Goal: Task Accomplishment & Management: Manage account settings

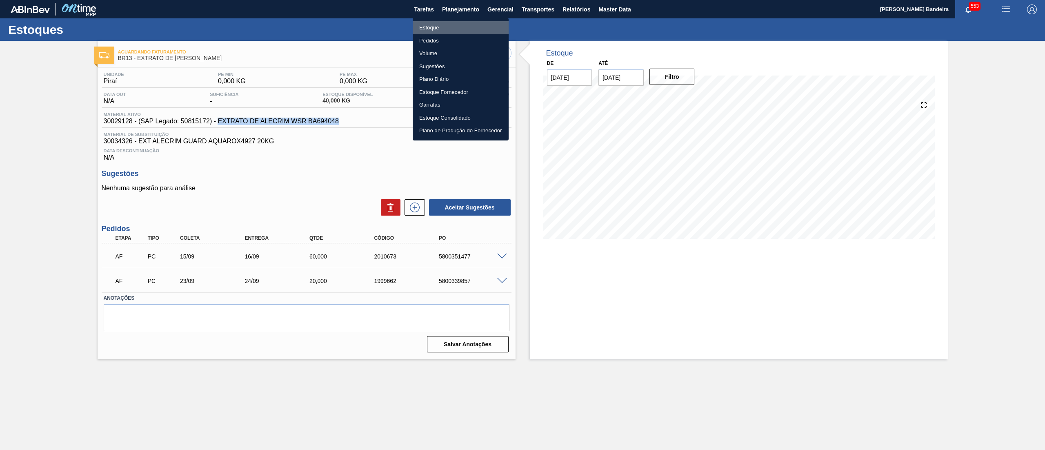
click at [451, 27] on li "Estoque" at bounding box center [461, 27] width 96 height 13
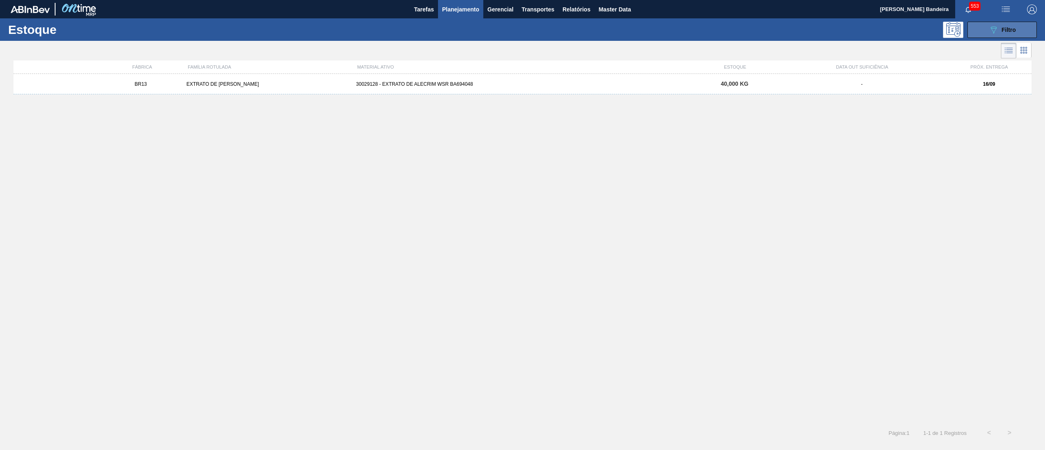
click at [1008, 34] on div "089F7B8B-B2A5-4AFE-B5C0-19BA573D28AC Filtro" at bounding box center [1001, 30] width 27 height 10
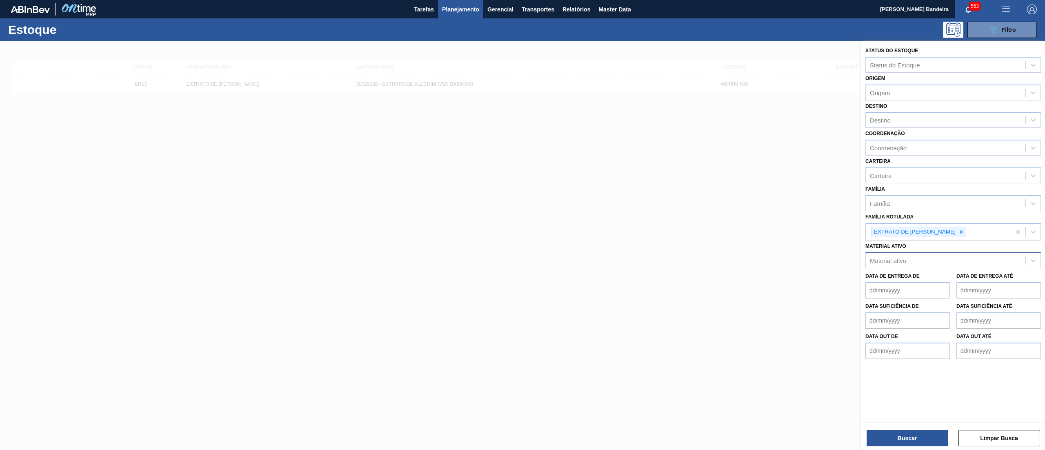
click at [904, 257] on div "Material ativo" at bounding box center [888, 260] width 36 height 7
paste ativo "30034339"
type ativo "30034339"
click at [913, 277] on div "30034339 - ROLHA MET FF TO" at bounding box center [952, 280] width 175 height 15
click at [958, 229] on icon at bounding box center [961, 232] width 6 height 6
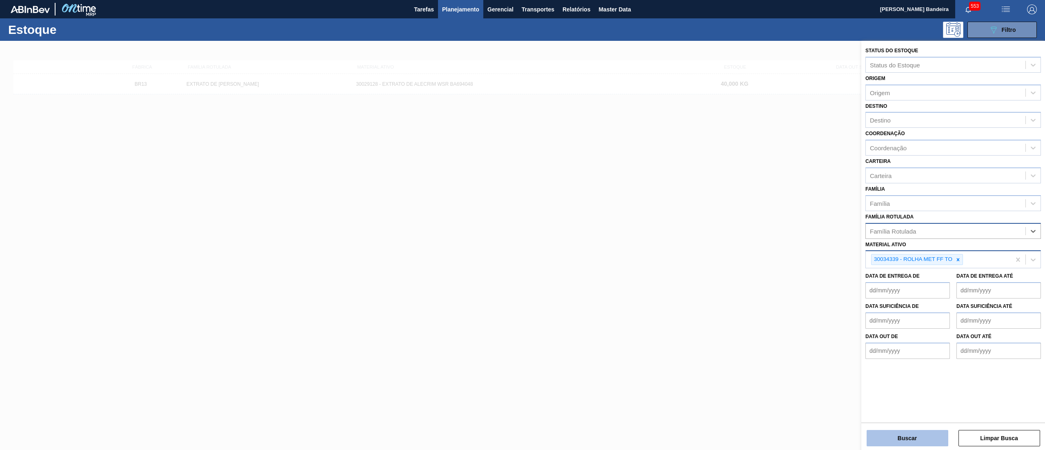
click at [890, 434] on button "Buscar" at bounding box center [907, 438] width 82 height 16
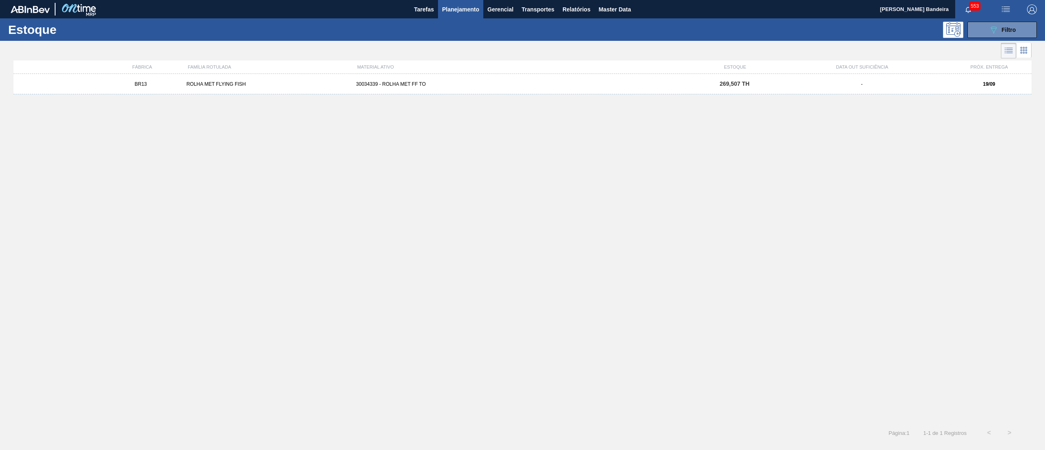
click at [508, 83] on div "30034339 - ROLHA MET FF TO" at bounding box center [522, 84] width 339 height 6
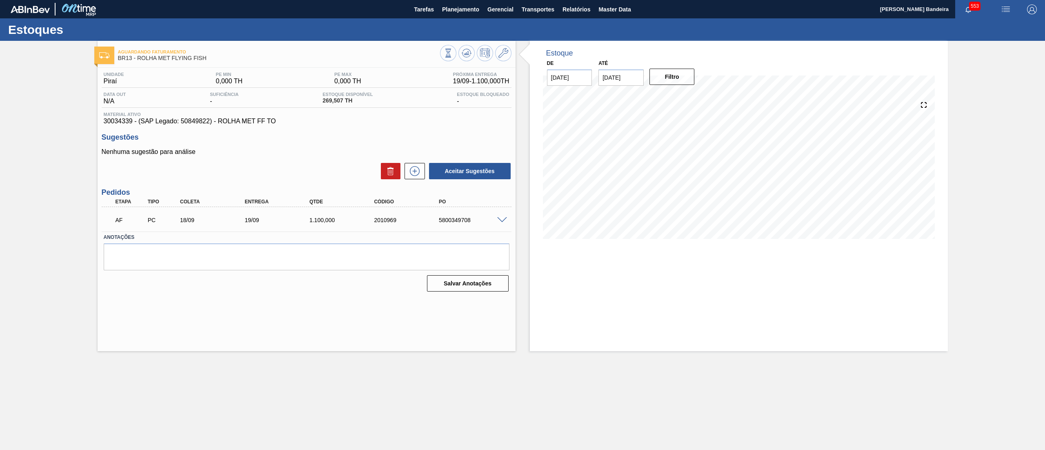
click at [500, 219] on span at bounding box center [502, 220] width 10 height 6
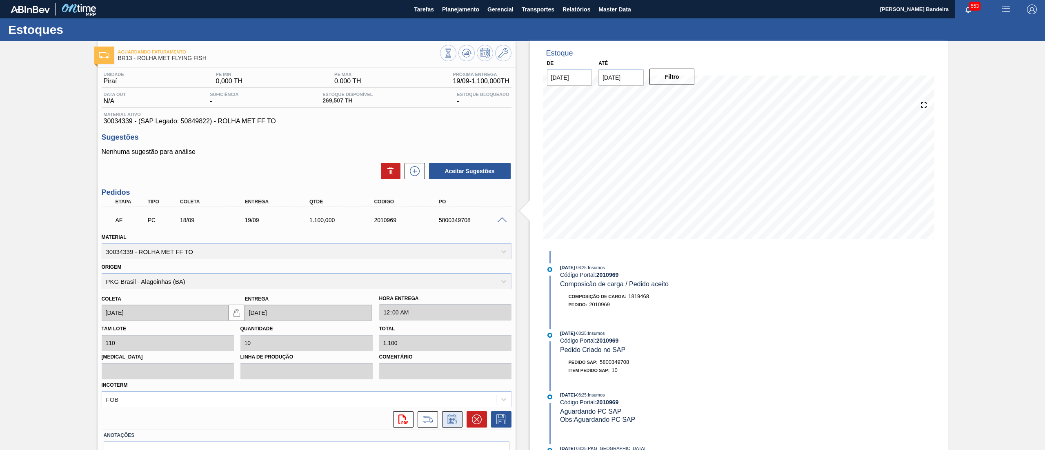
click at [453, 421] on icon at bounding box center [452, 419] width 13 height 10
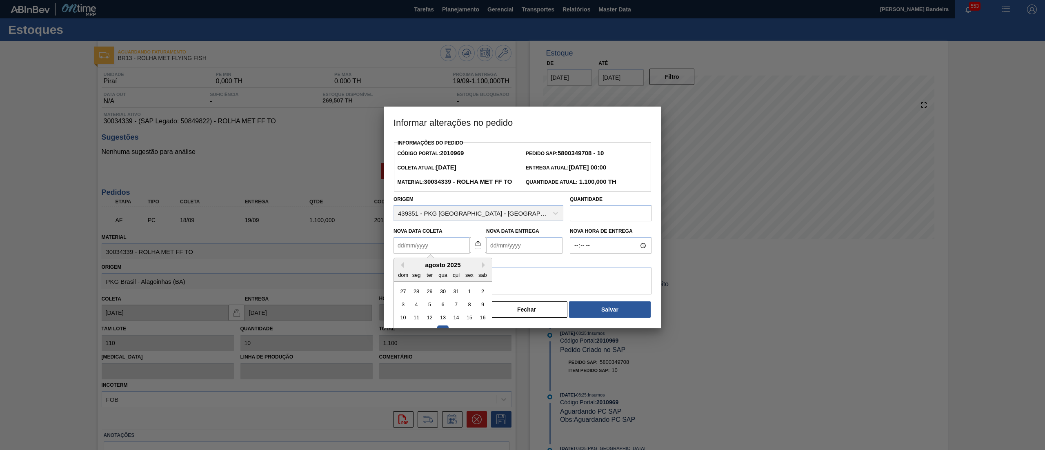
click at [430, 253] on Coleta2010969 "Nova Data Coleta" at bounding box center [431, 245] width 76 height 16
click at [595, 187] on div "Informações do Pedido Código Portal: 2010969 Pedido SAP: 5800349708 - 10 Coleta…" at bounding box center [522, 228] width 258 height 182
type input "660"
click at [543, 294] on textarea at bounding box center [522, 280] width 258 height 27
type textarea "redução de volume"
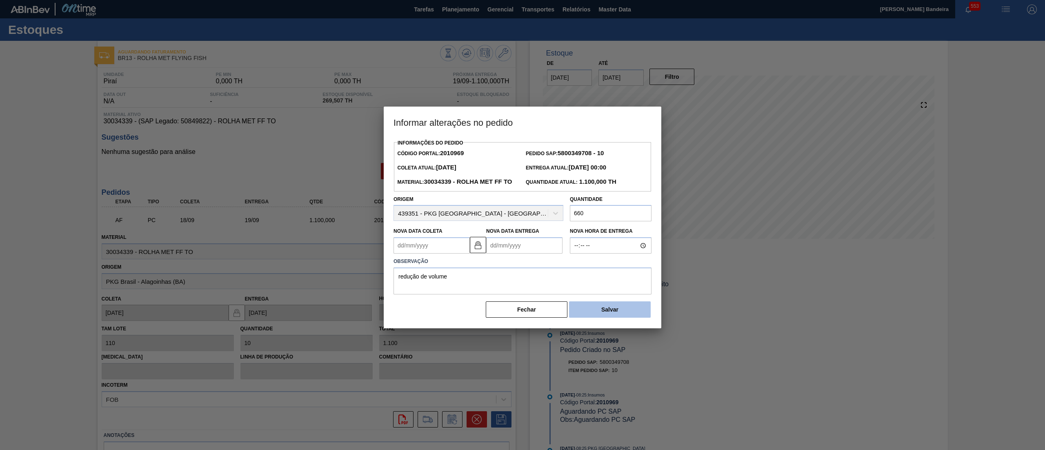
click at [591, 317] on button "Salvar" at bounding box center [610, 309] width 82 height 16
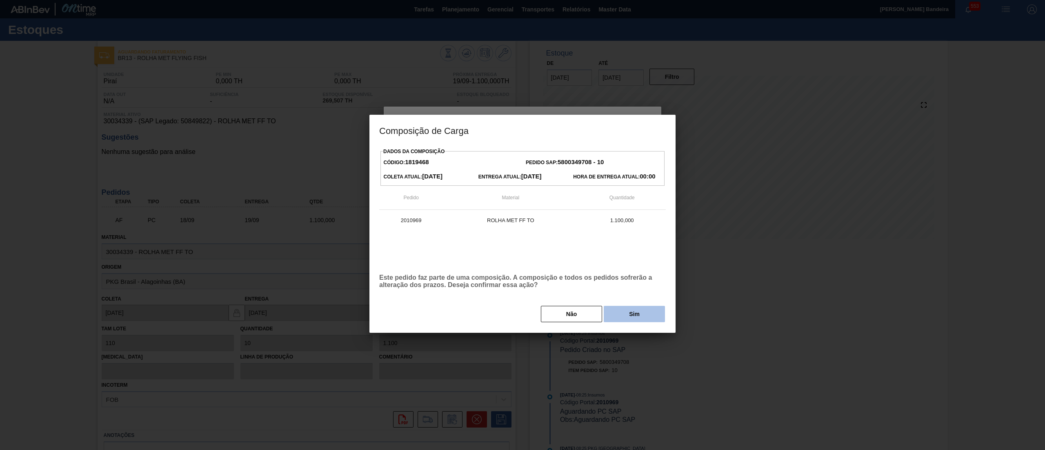
click at [624, 313] on button "Sim" at bounding box center [634, 314] width 61 height 16
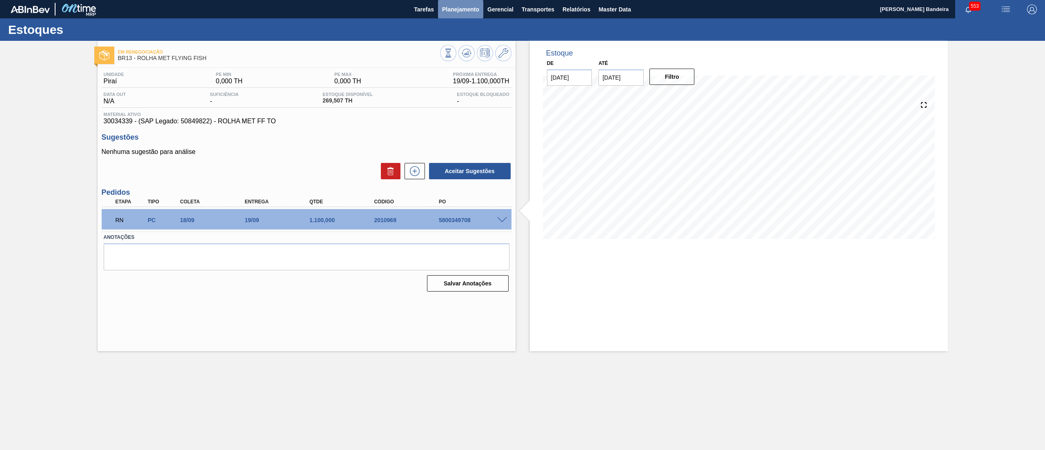
click at [464, 3] on button "Planejamento" at bounding box center [460, 9] width 45 height 18
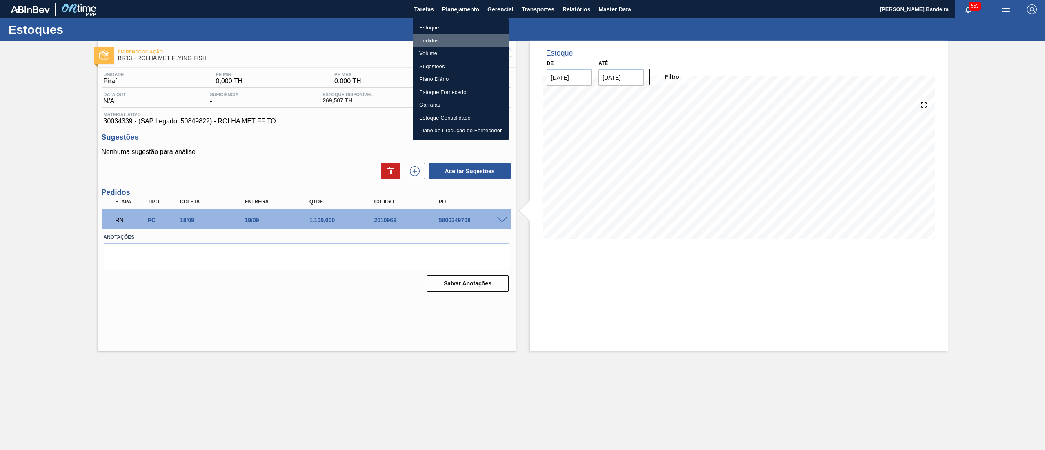
drag, startPoint x: 448, startPoint y: 33, endPoint x: 444, endPoint y: 26, distance: 8.6
click at [448, 34] on li "Pedidos" at bounding box center [461, 40] width 96 height 13
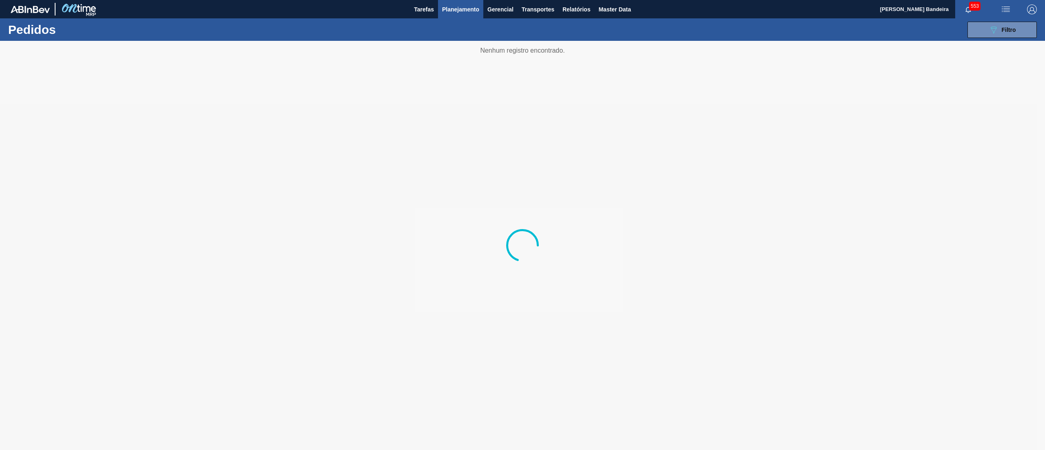
click at [444, 24] on div "089F7B8B-B2A5-4AFE-B5C0-19BA573D28AC Filtro Código Pedido Portal × 1994819 Códi…" at bounding box center [588, 30] width 906 height 24
click at [463, 13] on span "Planejamento" at bounding box center [460, 9] width 37 height 10
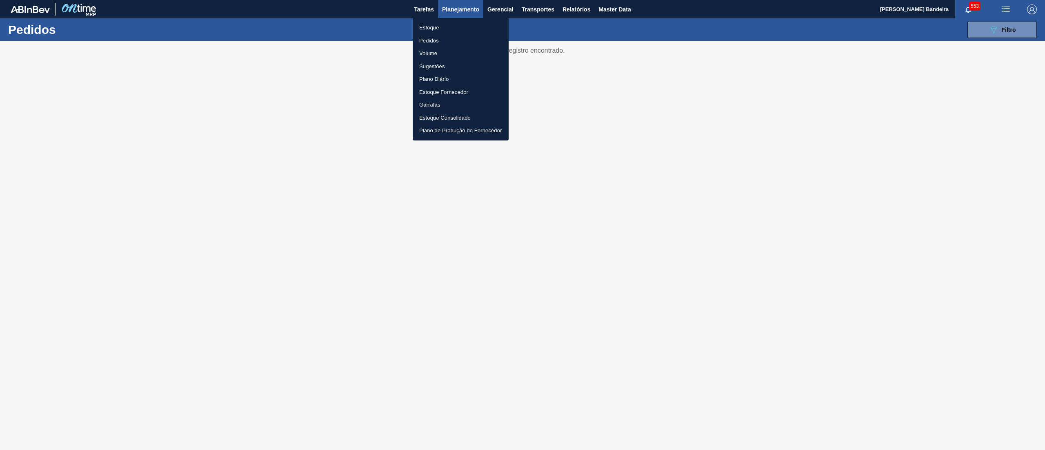
click at [455, 24] on li "Estoque" at bounding box center [461, 27] width 96 height 13
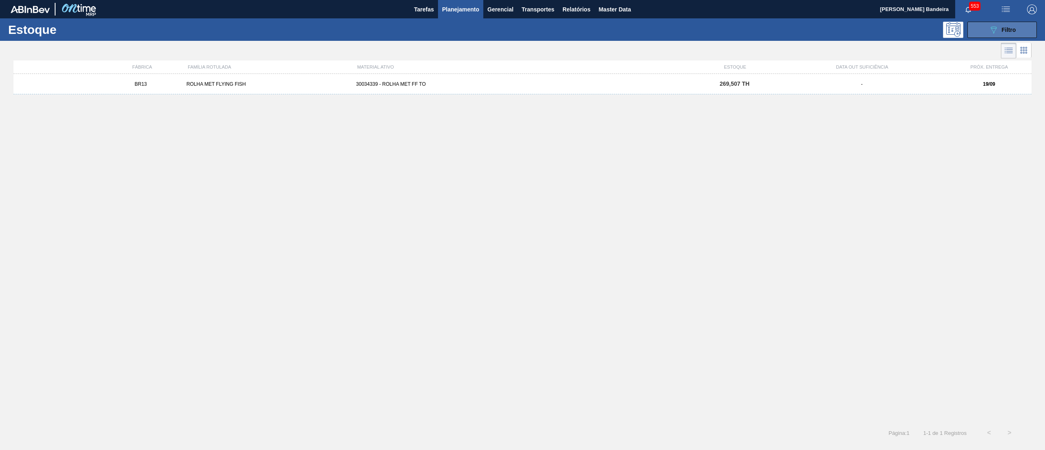
click at [1019, 26] on button "089F7B8B-B2A5-4AFE-B5C0-19BA573D28AC Filtro" at bounding box center [1001, 30] width 69 height 16
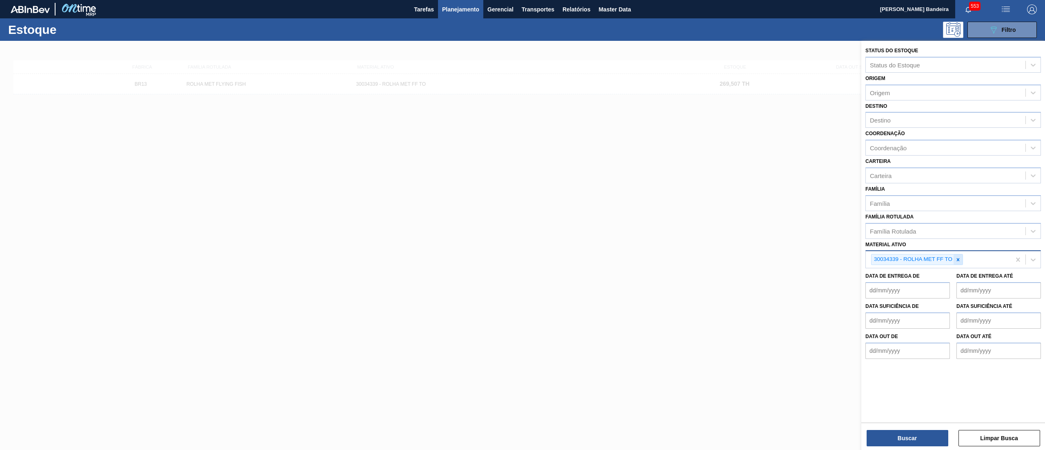
click at [955, 261] on div at bounding box center [957, 259] width 9 height 10
paste ativo "30034340"
type ativo "30034340"
click at [942, 279] on div "30034340 - CX CT FLYING FISH 330 C6 VERDE" at bounding box center [952, 278] width 175 height 15
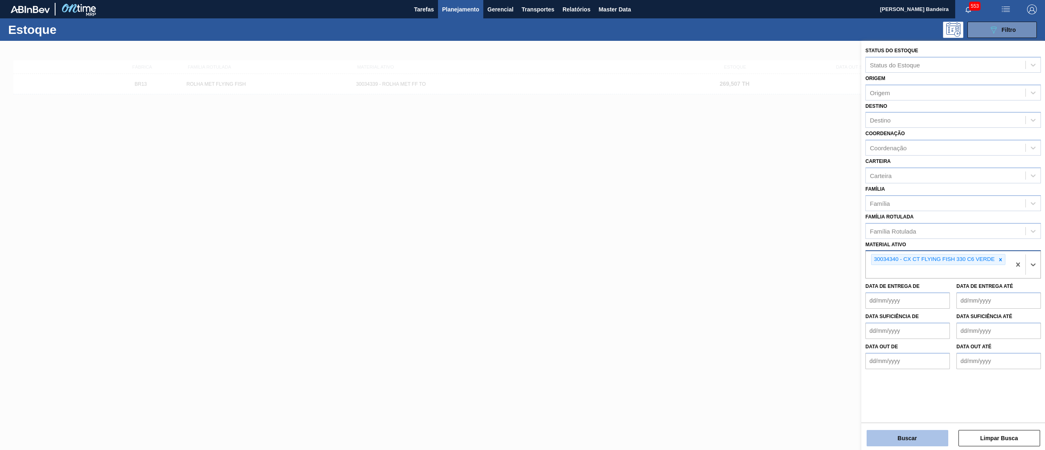
click at [890, 441] on button "Buscar" at bounding box center [907, 438] width 82 height 16
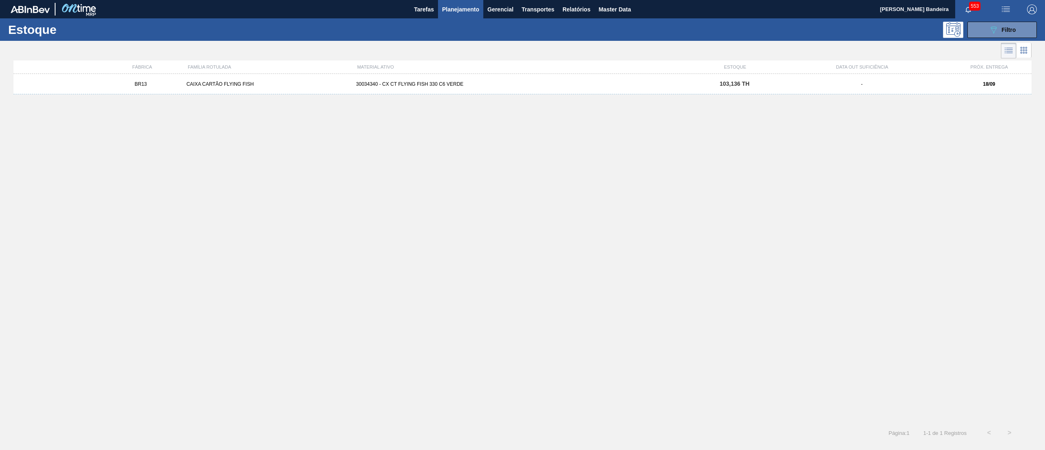
click at [499, 87] on div "30034340 - CX CT FLYING FISH 330 C6 VERDE" at bounding box center [522, 84] width 339 height 6
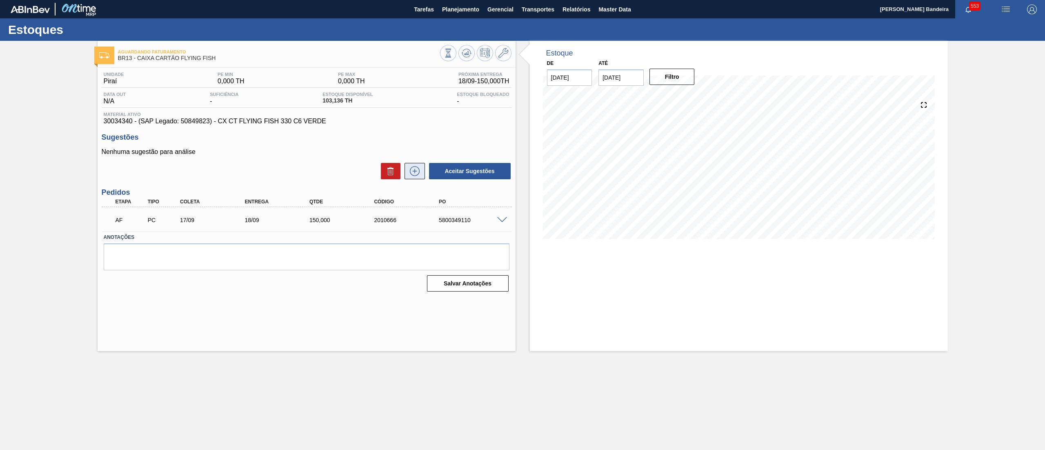
click at [418, 175] on icon at bounding box center [414, 171] width 13 height 10
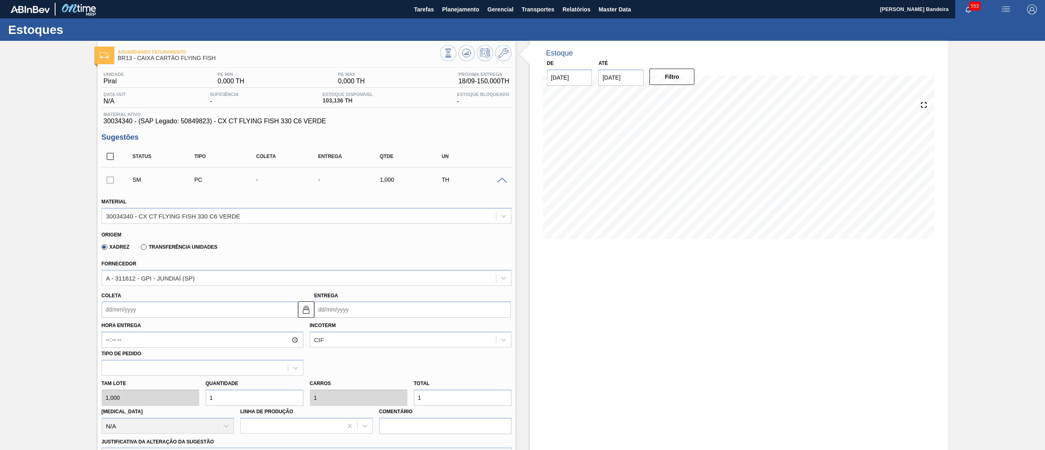
click at [228, 317] on input "Coleta" at bounding box center [200, 309] width 196 height 16
click at [193, 326] on button "Next Month" at bounding box center [193, 329] width 6 height 6
click at [124, 393] on div "22" at bounding box center [124, 394] width 11 height 11
type input "[DATE]"
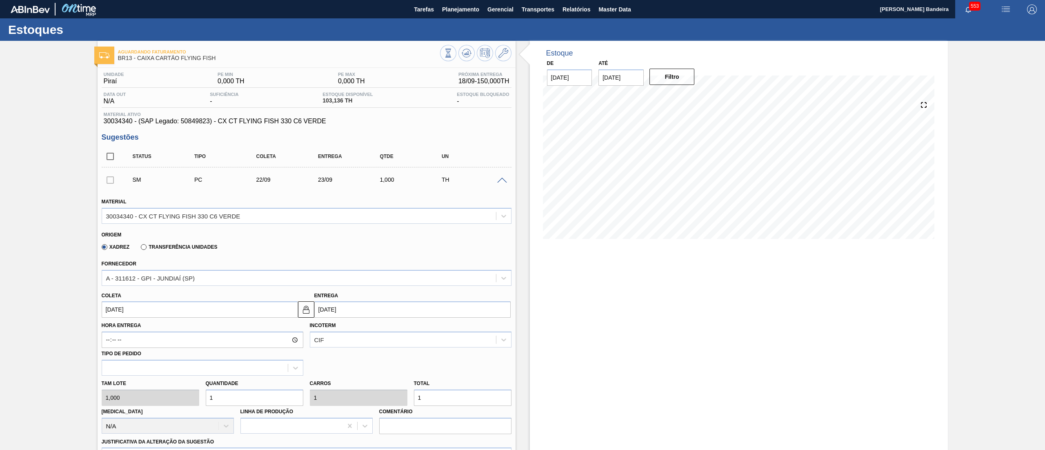
click at [175, 398] on div "Tam lote 1,000 Quantidade 1 Carros 1 Total 1 [MEDICAL_DATA] N/A Linha de Produç…" at bounding box center [306, 404] width 416 height 58
type input "15"
type input "150"
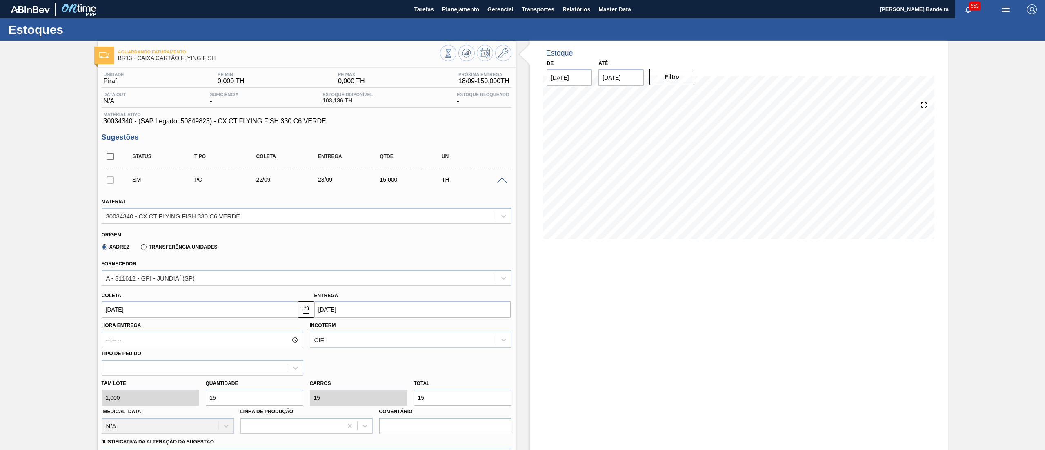
type input "150"
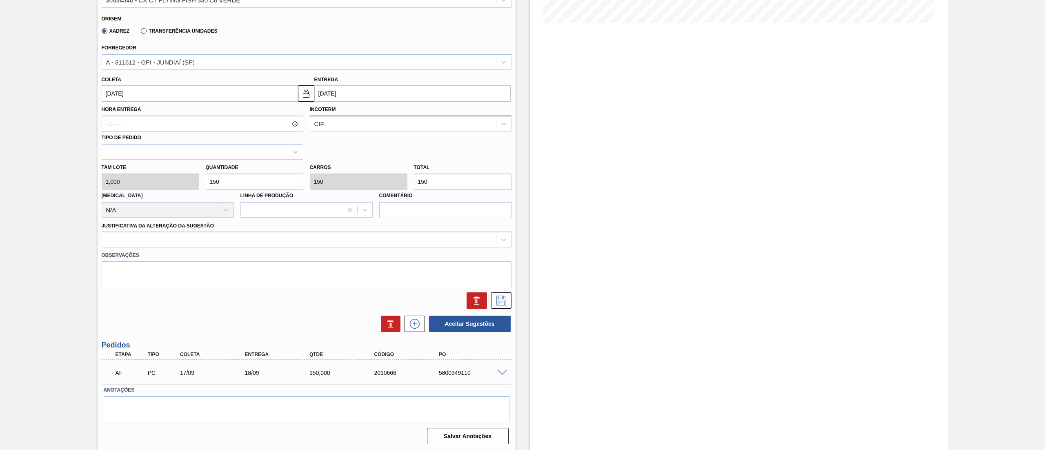
scroll to position [216, 0]
type input "150"
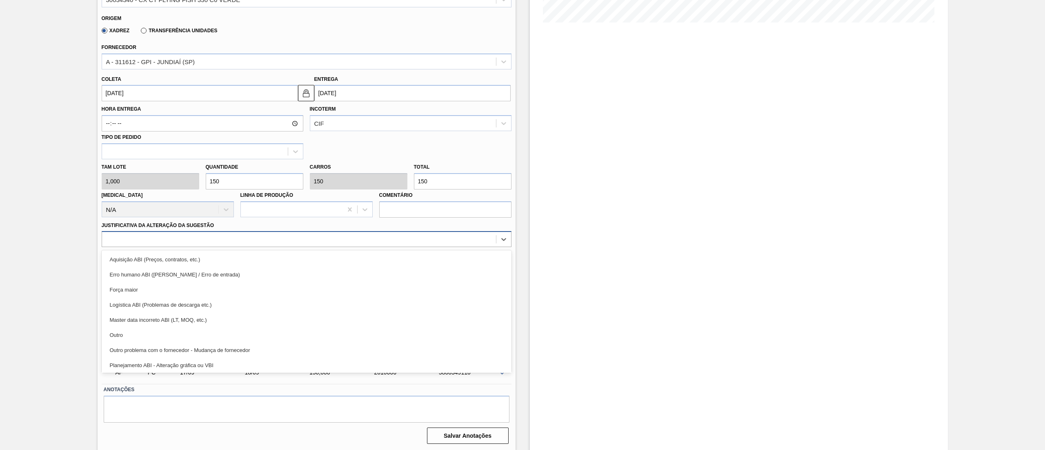
click at [198, 242] on div at bounding box center [299, 239] width 394 height 12
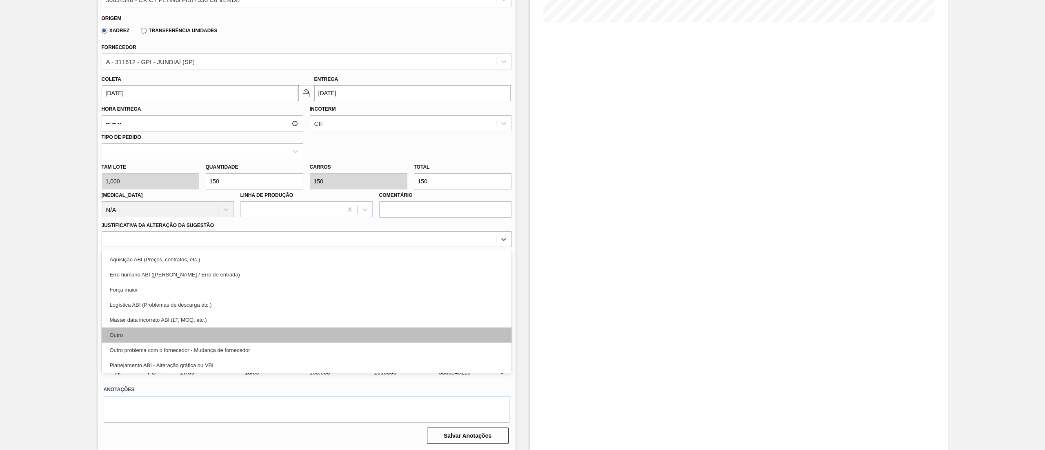
click at [164, 329] on div "Outro" at bounding box center [307, 334] width 410 height 15
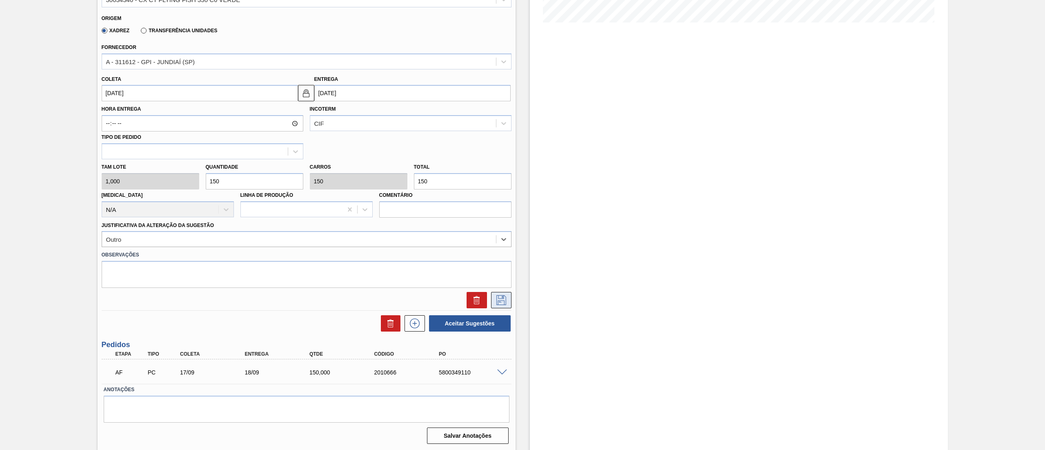
click at [502, 302] on icon at bounding box center [501, 300] width 13 height 10
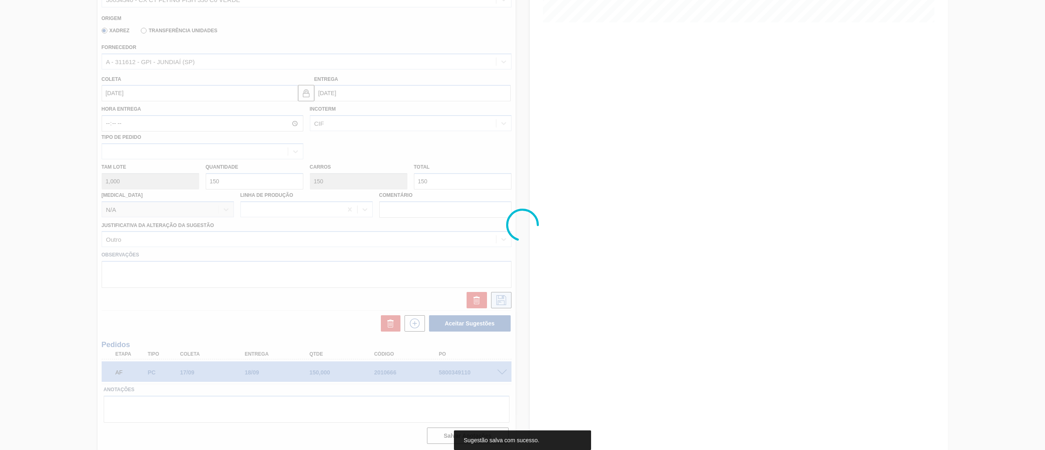
scroll to position [0, 0]
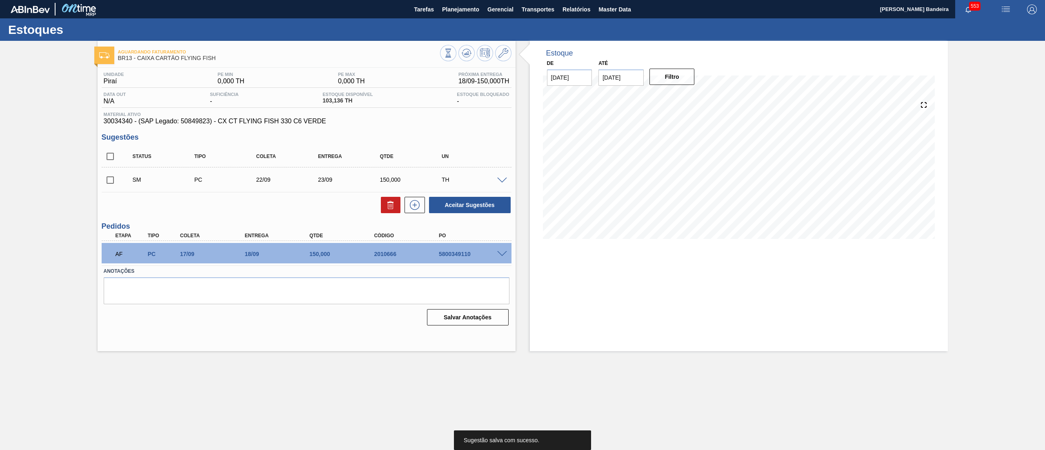
click at [109, 176] on input "checkbox" at bounding box center [110, 179] width 17 height 17
click at [456, 204] on button "Aceitar Sugestões" at bounding box center [470, 205] width 82 height 16
checkbox input "false"
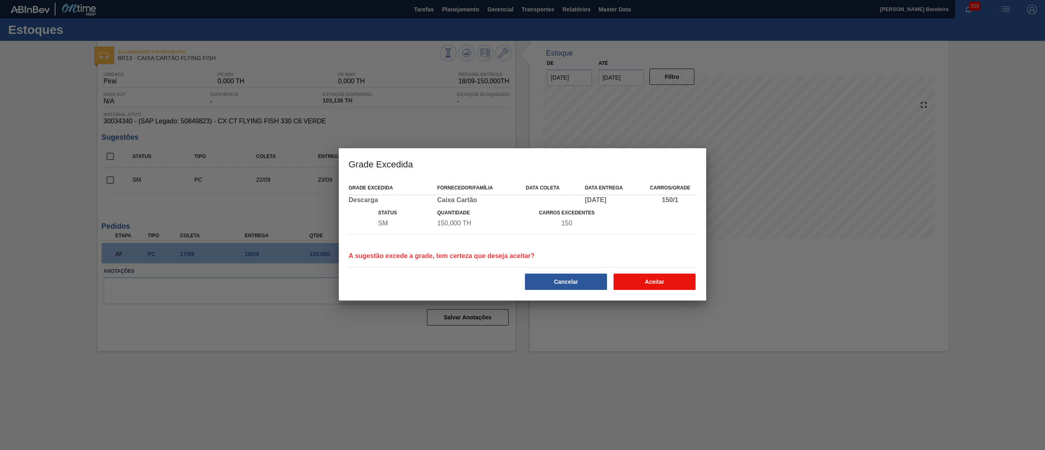
click at [681, 281] on button "Aceitar" at bounding box center [654, 281] width 82 height 16
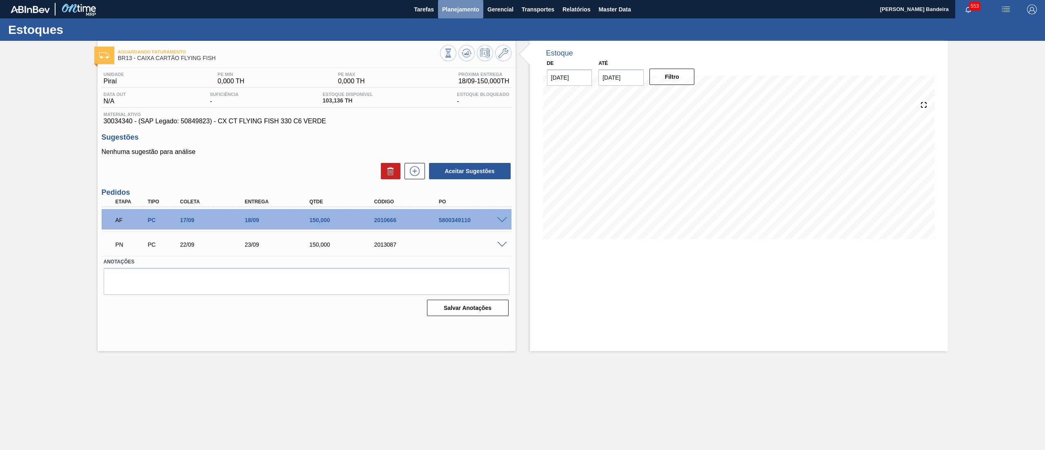
click at [459, 10] on span "Planejamento" at bounding box center [460, 9] width 37 height 10
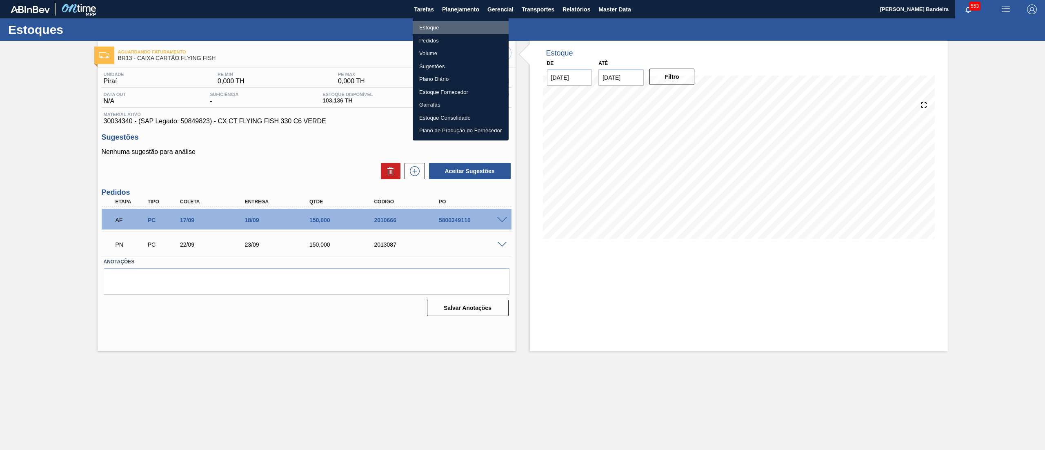
click at [444, 29] on li "Estoque" at bounding box center [461, 27] width 96 height 13
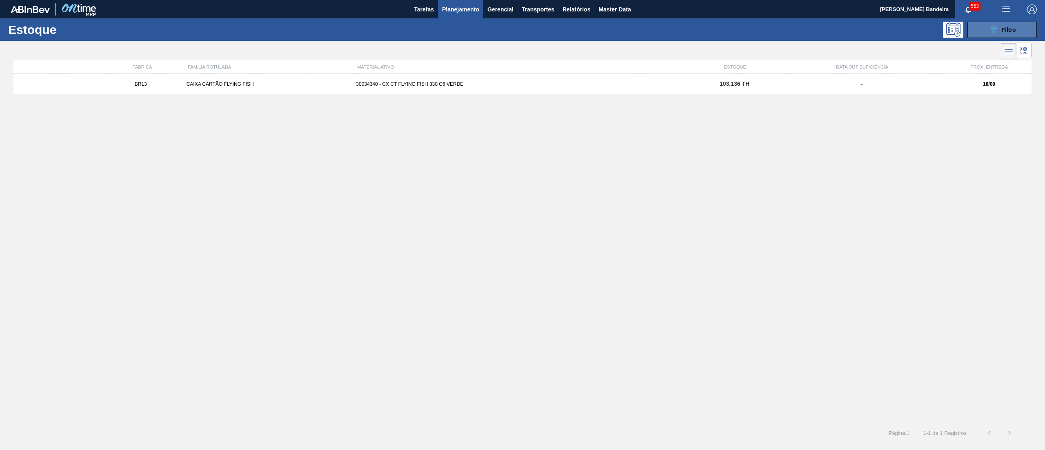
click at [1017, 27] on button "089F7B8B-B2A5-4AFE-B5C0-19BA573D28AC Filtro" at bounding box center [1001, 30] width 69 height 16
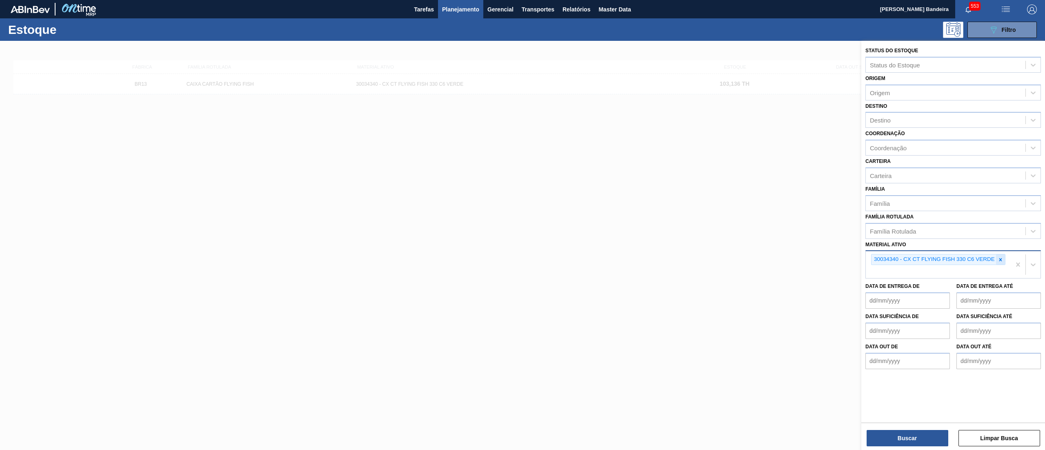
click at [1001, 257] on icon at bounding box center [1000, 260] width 6 height 6
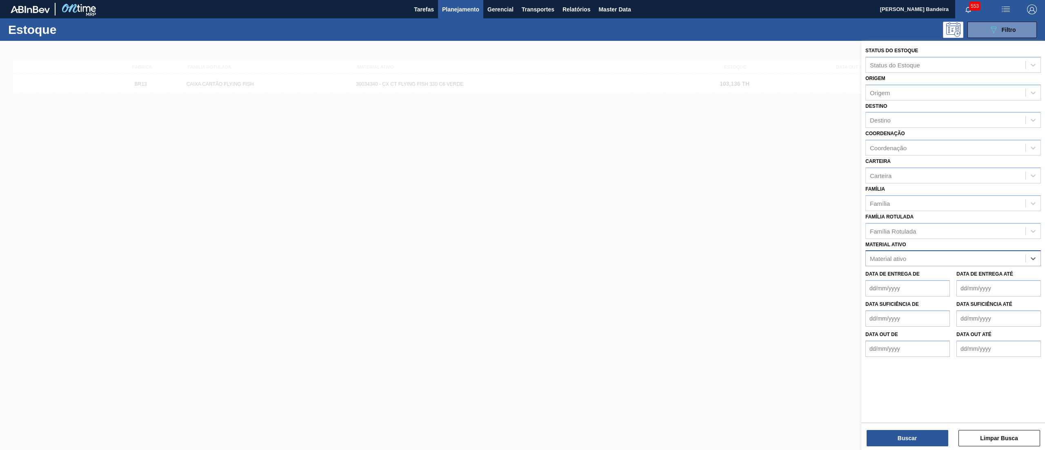
paste ativo "30029128"
type ativo "30029128"
click at [923, 279] on div "30029128 - EXTRATO DE ALECRIM WSR BA694048" at bounding box center [952, 278] width 175 height 15
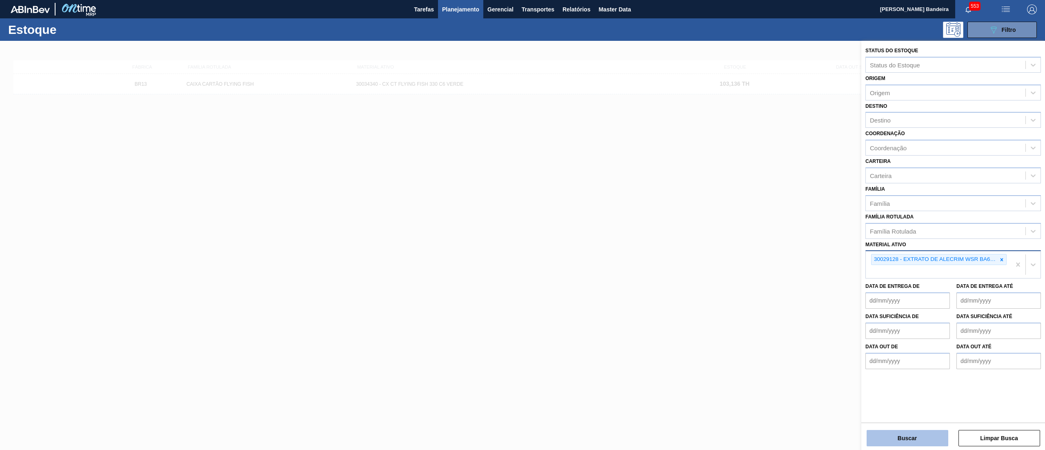
click at [900, 440] on button "Buscar" at bounding box center [907, 438] width 82 height 16
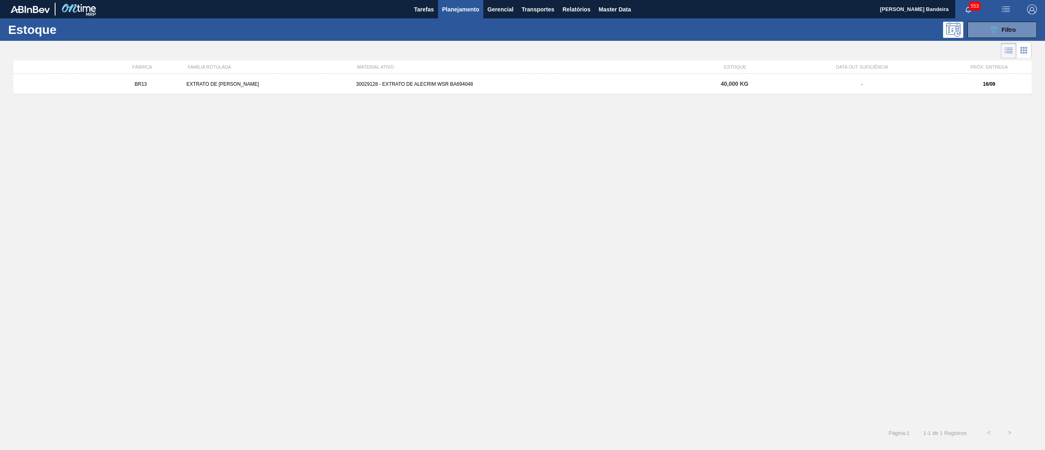
click at [524, 84] on div "30029128 - EXTRATO DE ALECRIM WSR BA694048" at bounding box center [522, 84] width 339 height 6
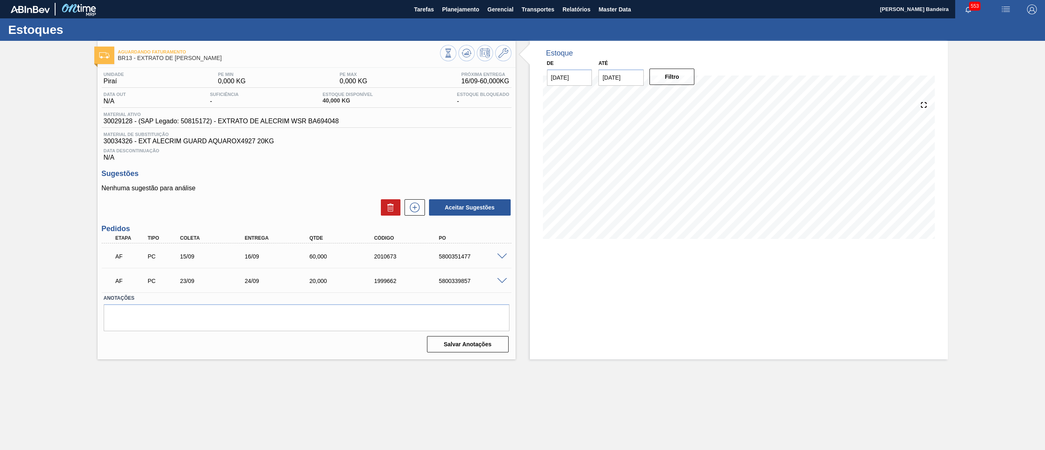
click at [502, 279] on span at bounding box center [502, 281] width 10 height 6
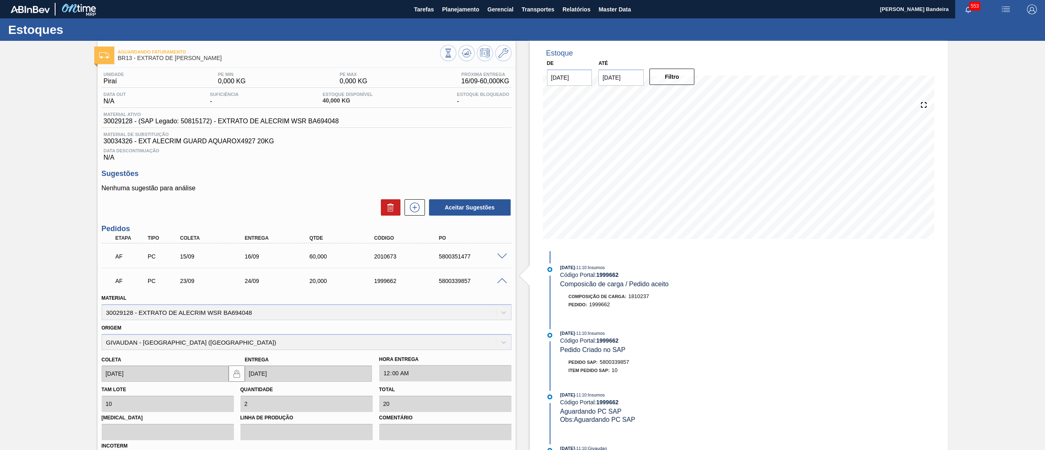
scroll to position [108, 0]
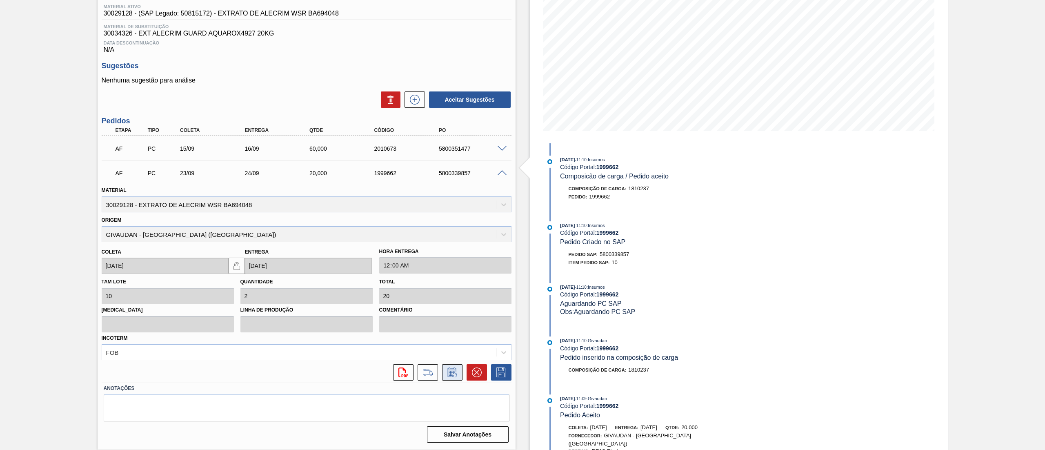
click at [451, 368] on icon at bounding box center [452, 372] width 13 height 10
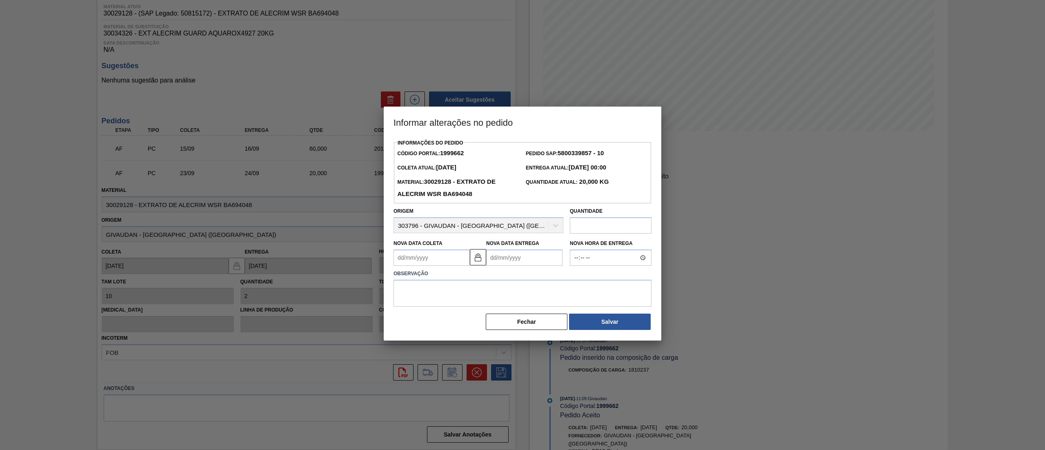
click at [588, 230] on input "text" at bounding box center [611, 225] width 82 height 16
type input "40"
click at [423, 259] on Coleta1999662 "Nova Data Coleta" at bounding box center [431, 257] width 76 height 16
click at [485, 280] on button "Next Month" at bounding box center [485, 277] width 6 height 6
click at [418, 328] on div "15" at bounding box center [416, 329] width 11 height 11
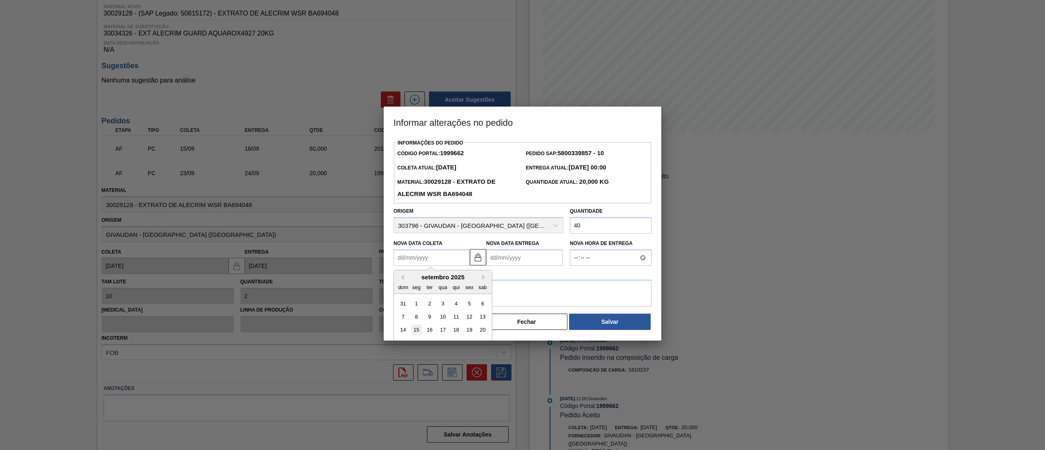
type Coleta1999662 "[DATE]"
type Entrega1999662 "[DATE]"
click at [491, 290] on textarea at bounding box center [522, 293] width 258 height 27
type textarea "antecipação e aumento"
click at [595, 329] on button "Salvar" at bounding box center [610, 321] width 82 height 16
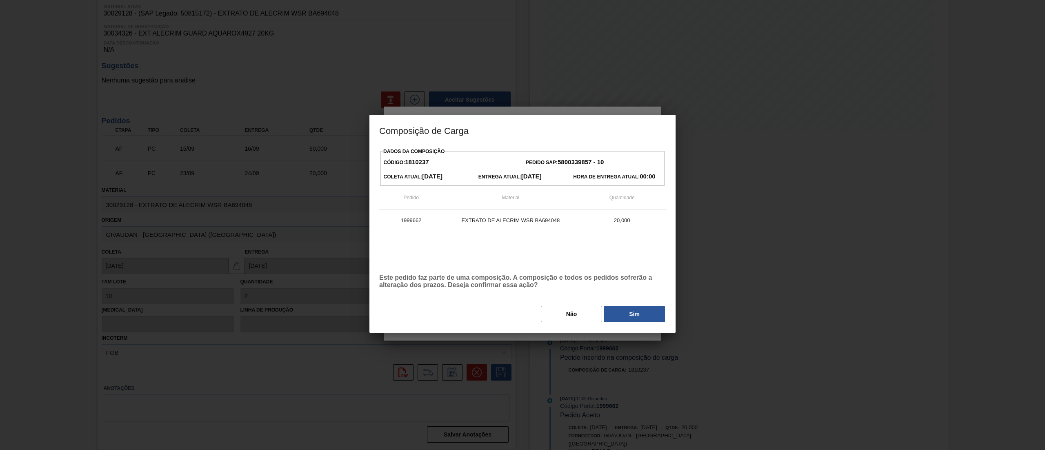
click at [616, 323] on div "Não Sim" at bounding box center [522, 314] width 286 height 18
click at [618, 316] on button "Sim" at bounding box center [634, 314] width 61 height 16
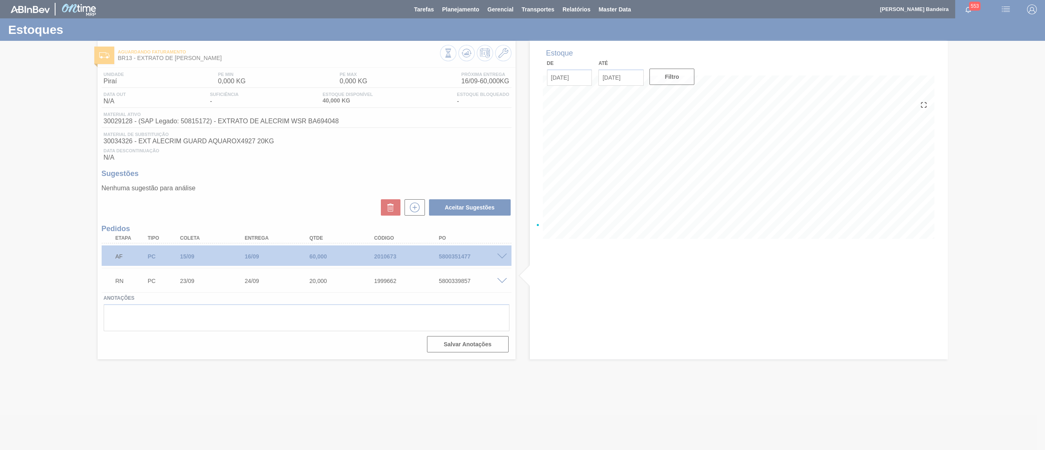
scroll to position [0, 0]
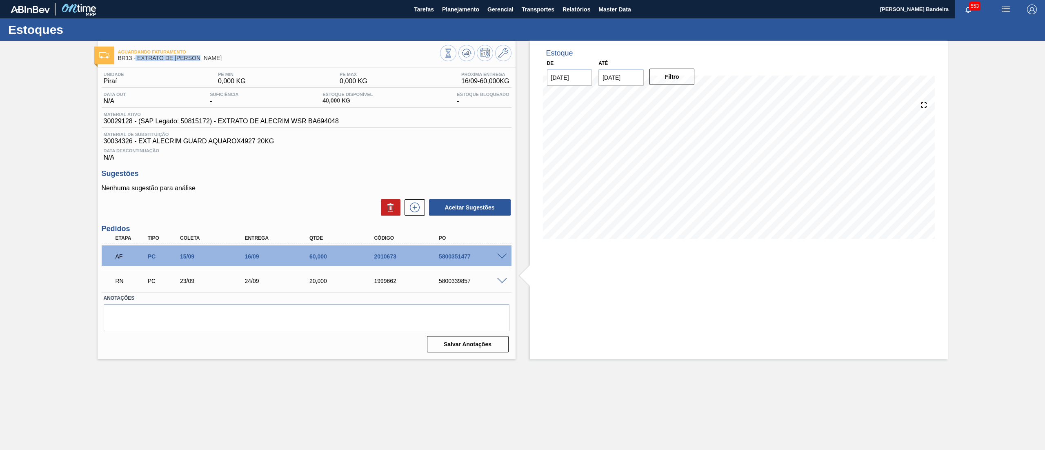
drag, startPoint x: 220, startPoint y: 57, endPoint x: 135, endPoint y: 60, distance: 85.8
click at [135, 60] on span "BR13 - EXTRATO DE [PERSON_NAME]" at bounding box center [279, 58] width 322 height 6
copy span "EXTRATO DE [PERSON_NAME]"
